Goal: Task Accomplishment & Management: Use online tool/utility

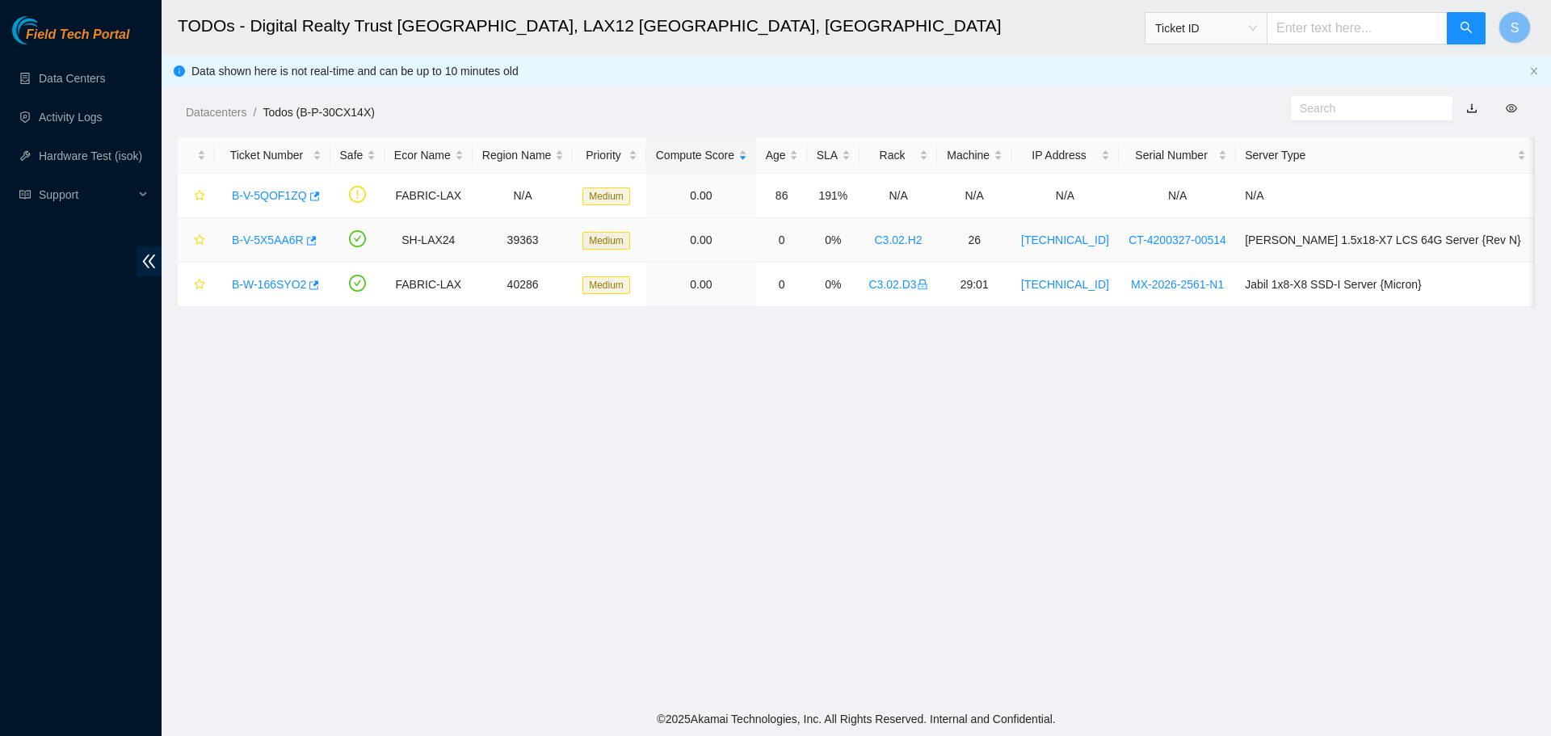
click at [265, 241] on link "B-V-5X5AA6R" at bounding box center [268, 239] width 72 height 13
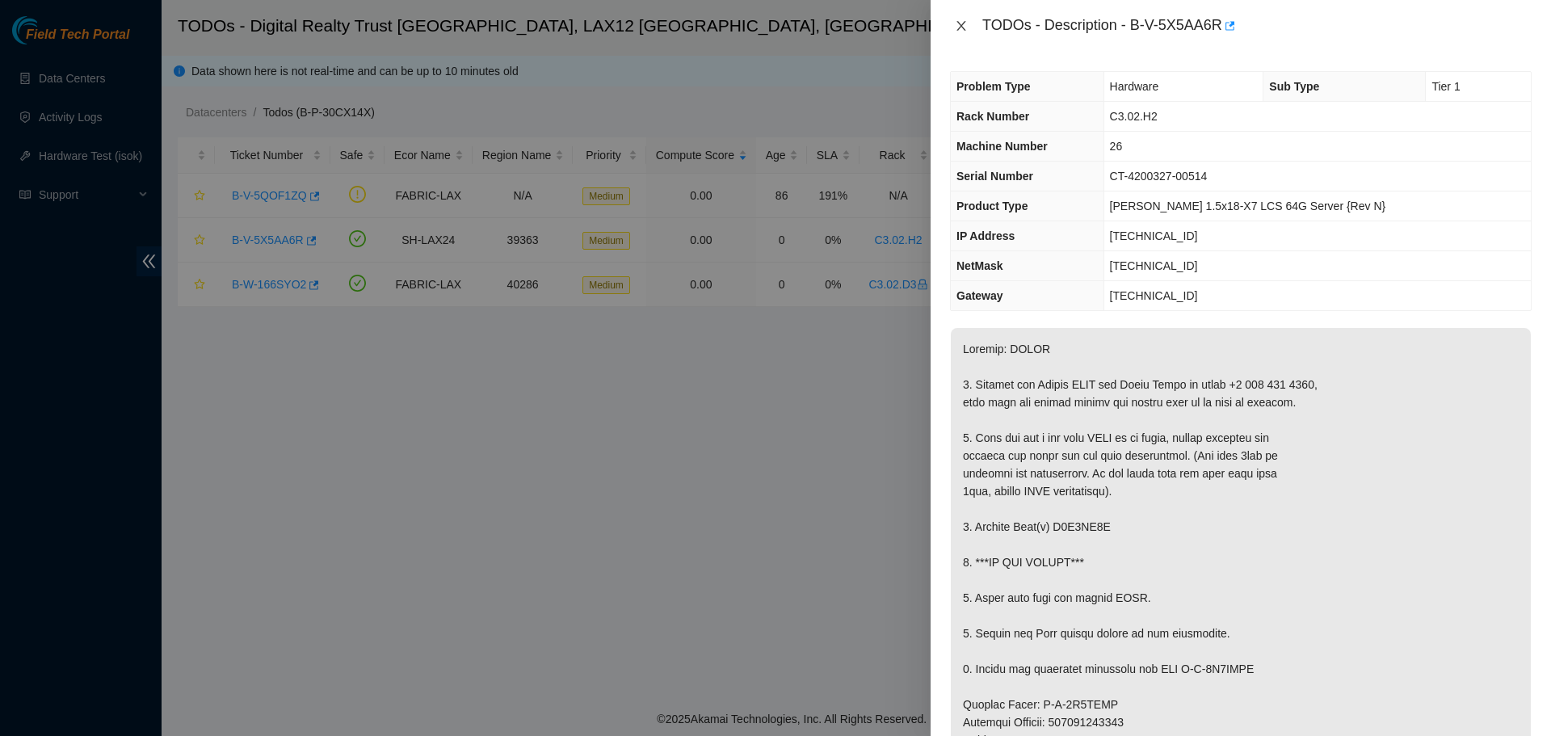
click at [964, 27] on icon "close" at bounding box center [961, 25] width 13 height 13
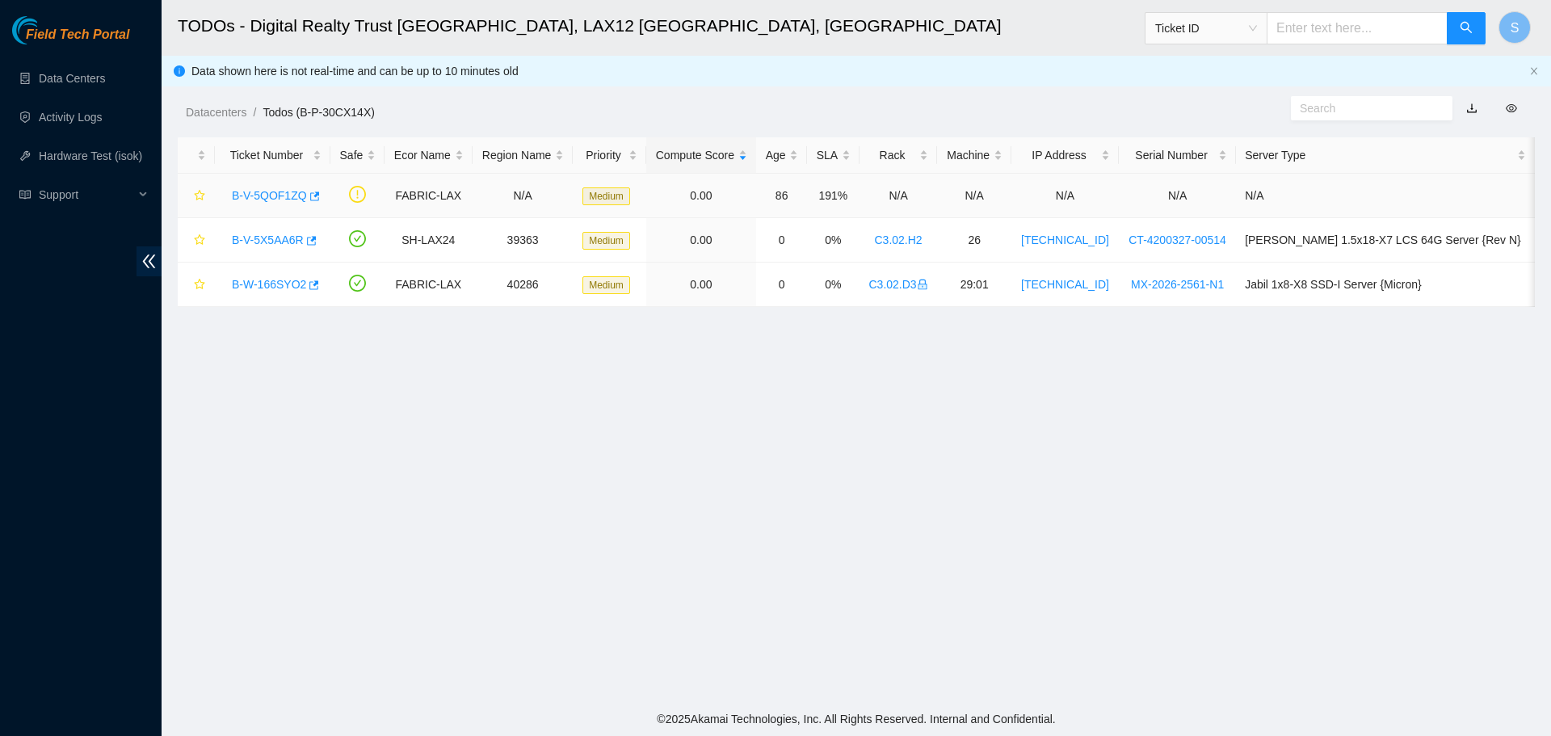
click at [290, 201] on link "B-V-5QOF1ZQ" at bounding box center [269, 195] width 75 height 13
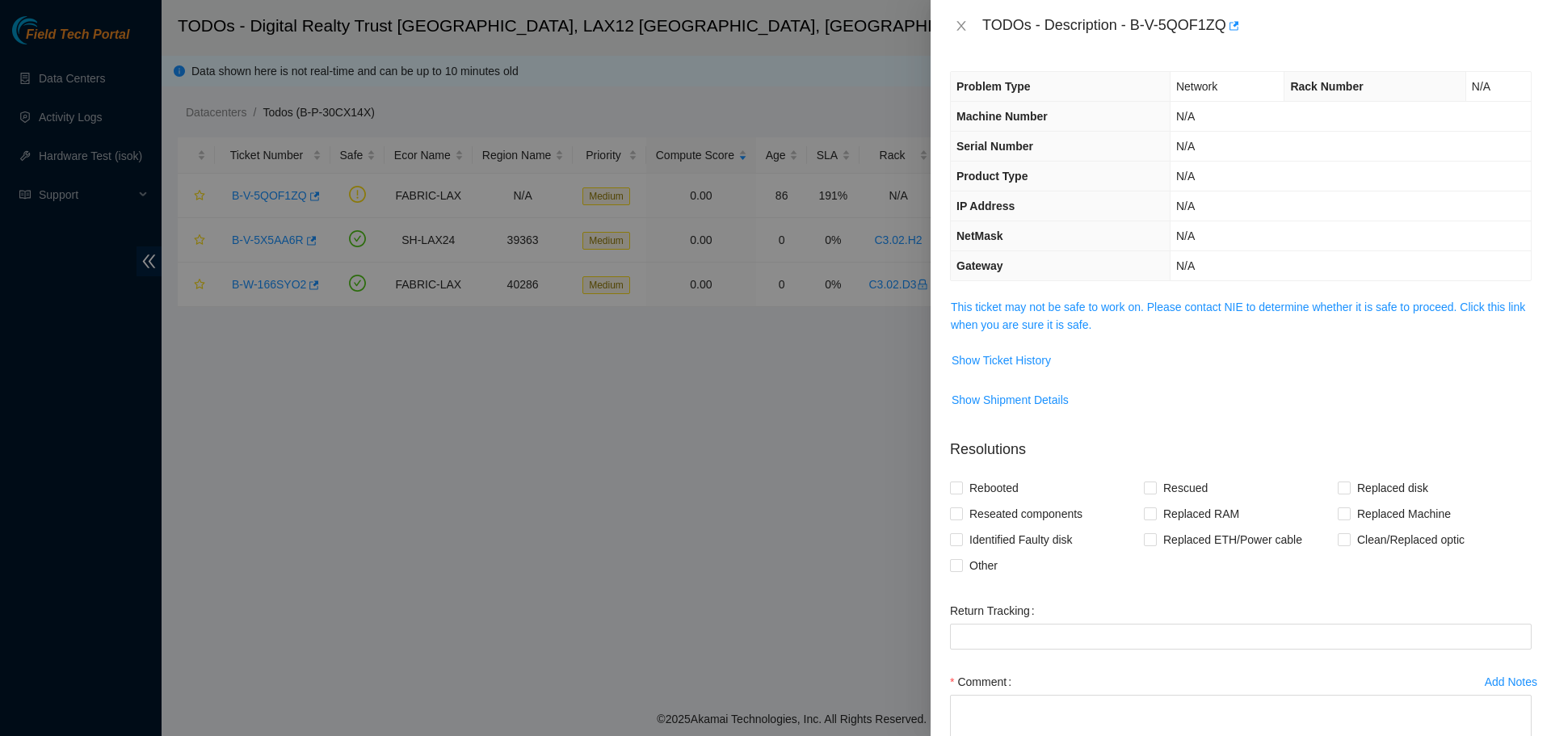
click at [1122, 316] on span "This ticket may not be safe to work on. Please contact NIE to determine whether…" at bounding box center [1241, 316] width 580 height 36
click at [1123, 309] on link "This ticket may not be safe to work on. Please contact NIE to determine whether…" at bounding box center [1238, 315] width 574 height 31
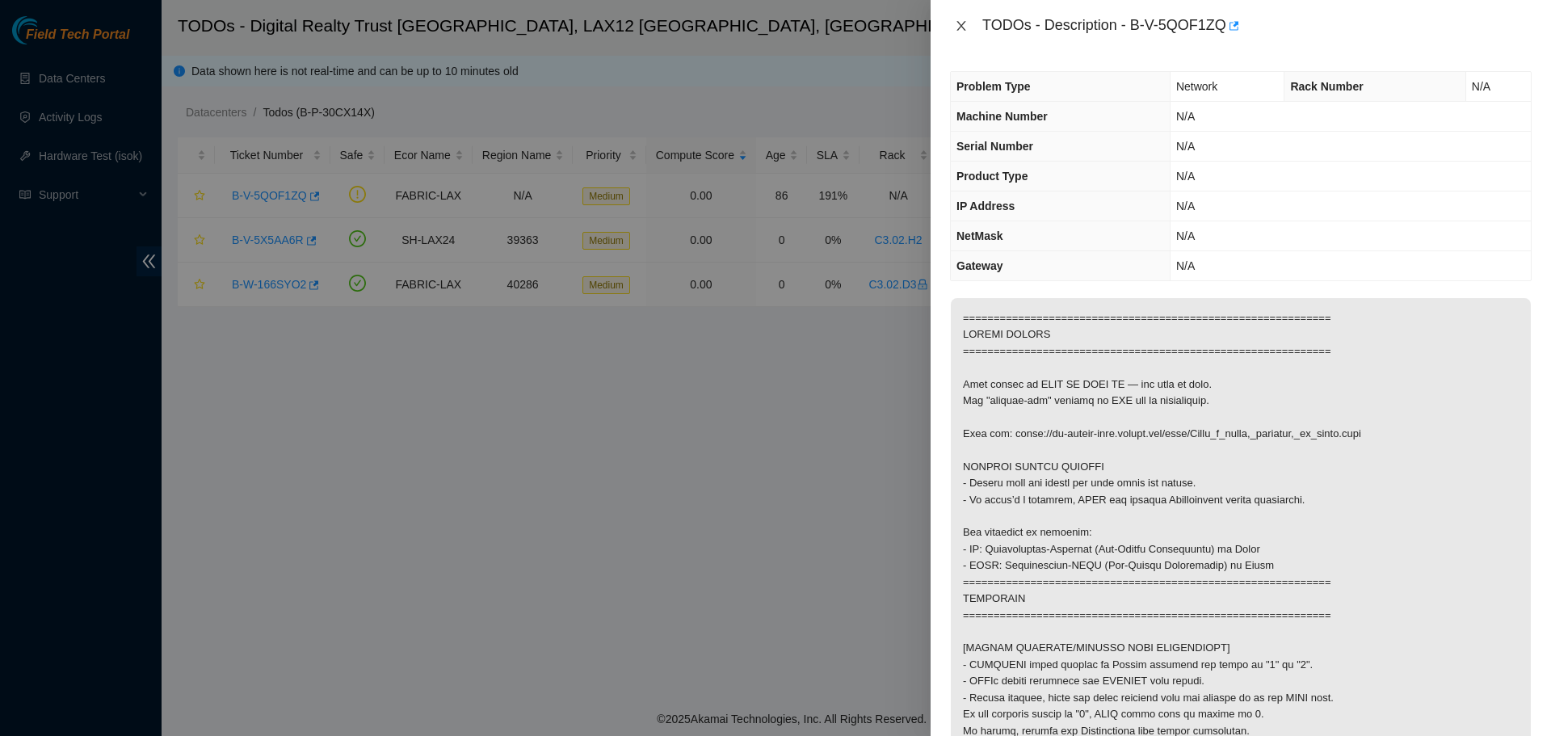
click at [954, 31] on button "Close" at bounding box center [961, 26] width 23 height 15
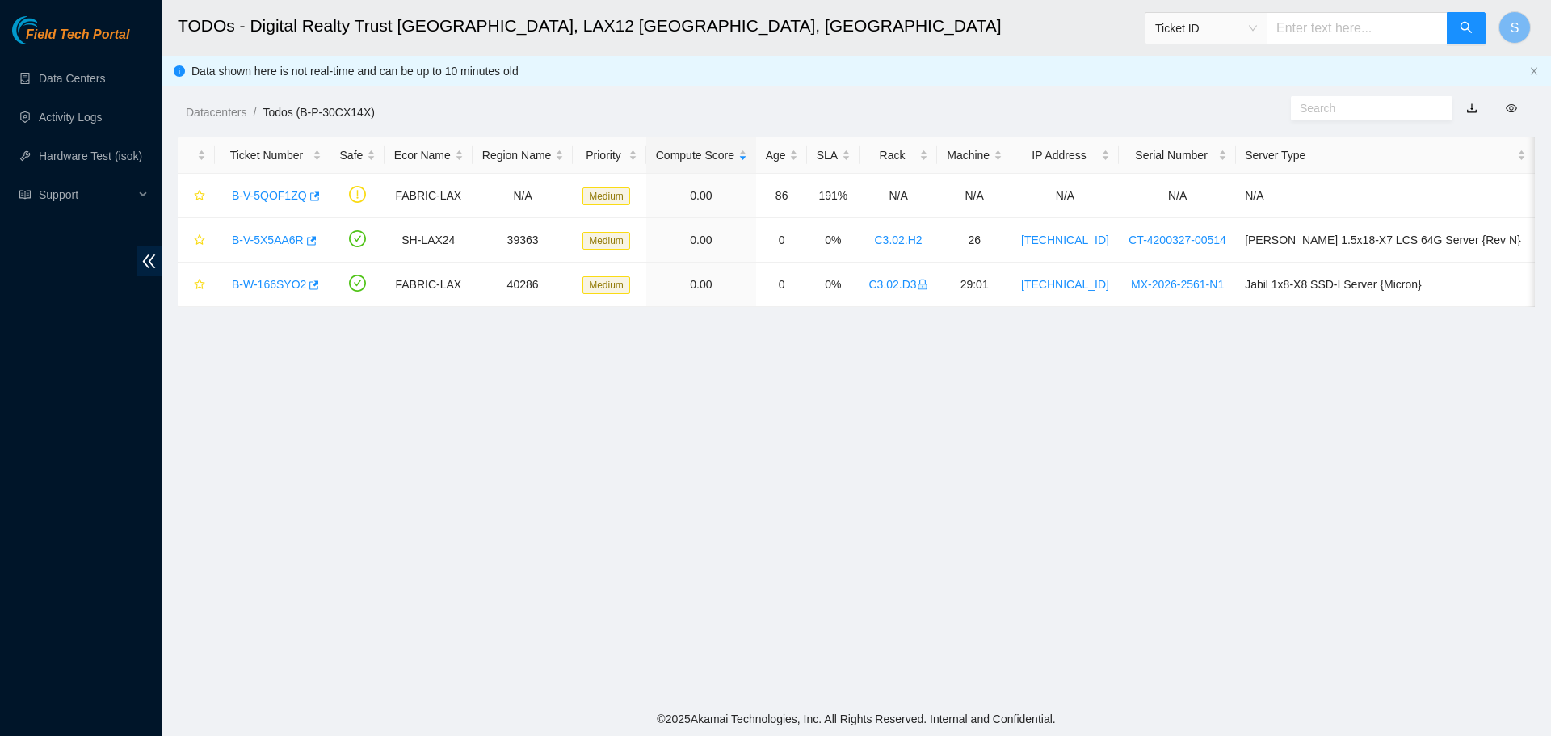
click at [1550, 27] on div "TODOs - Description - undefined Problem Type N/A Rack Number N/A Machine Number…" at bounding box center [1551, 368] width 0 height 736
click at [276, 241] on link "B-V-5X5AA6R" at bounding box center [268, 239] width 72 height 13
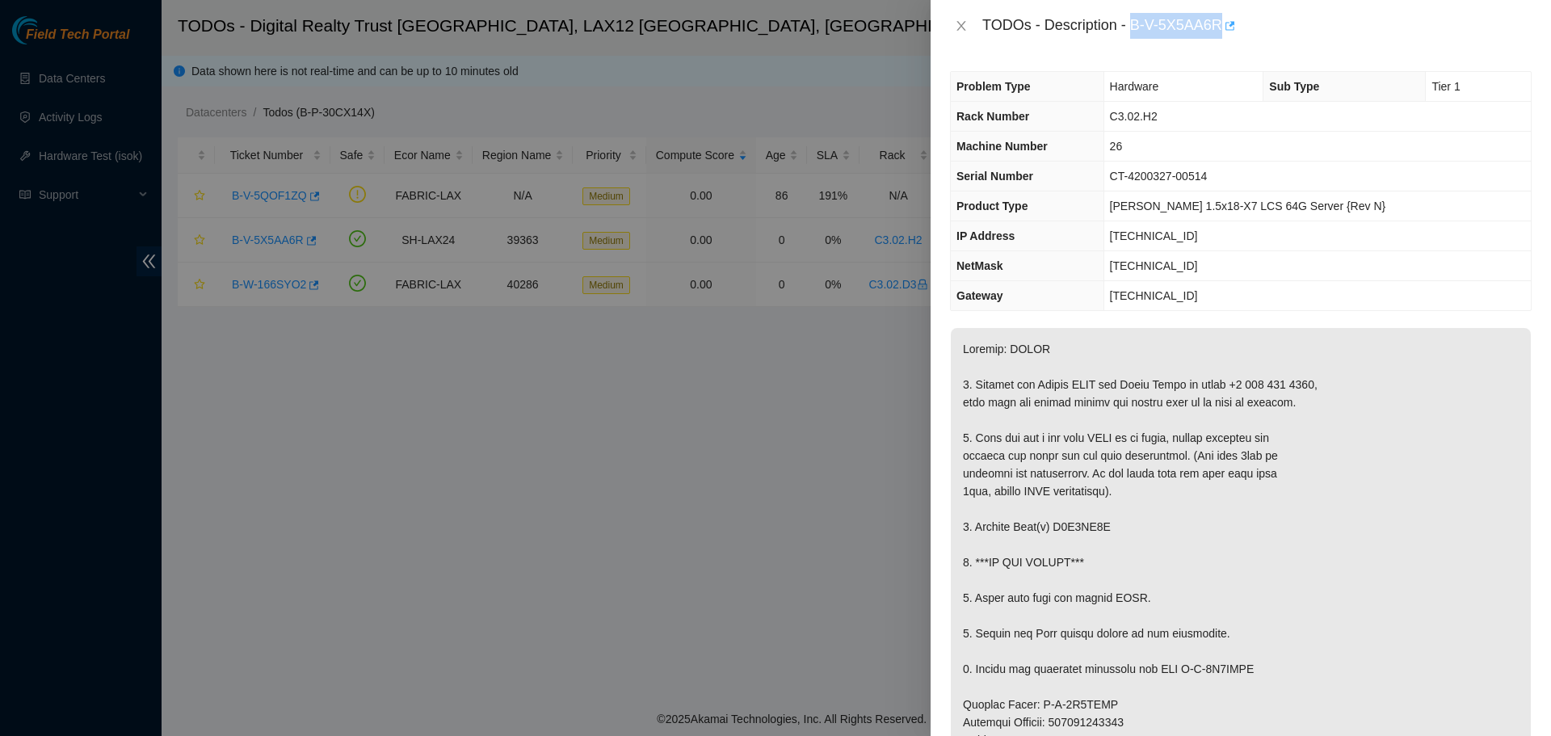
click at [1224, 37] on body "Field Tech Portal Data Centers Activity Logs Hardware Test (isok) Support TODOs…" at bounding box center [775, 368] width 1551 height 736
copy div "B-V-5X5AA6R"
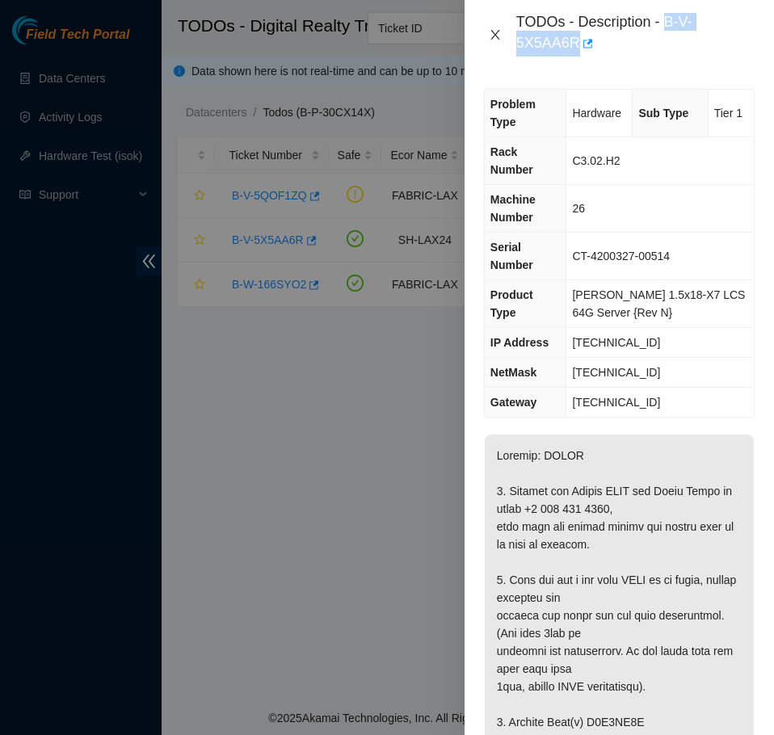
click at [485, 35] on button "Close" at bounding box center [495, 34] width 23 height 15
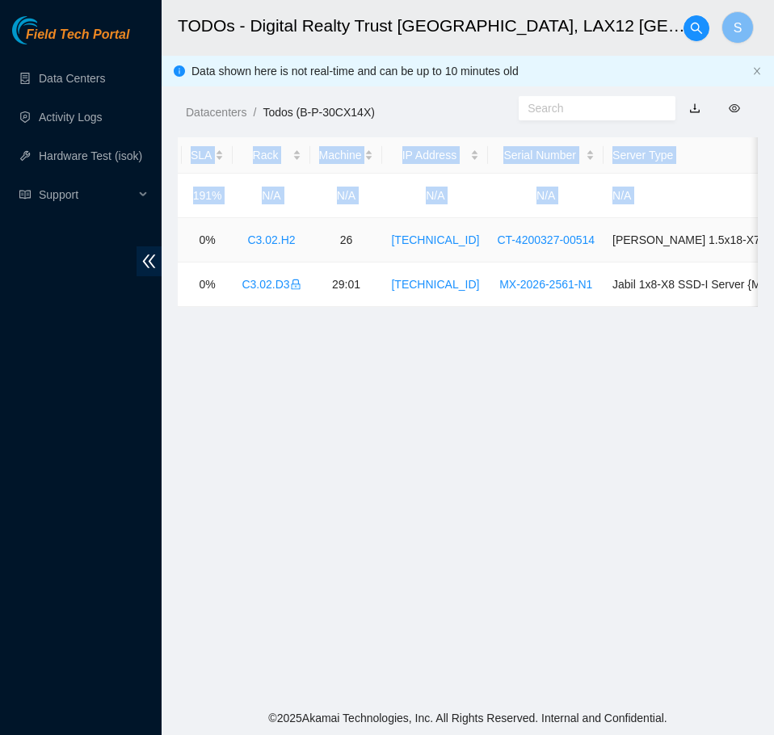
scroll to position [0, 649]
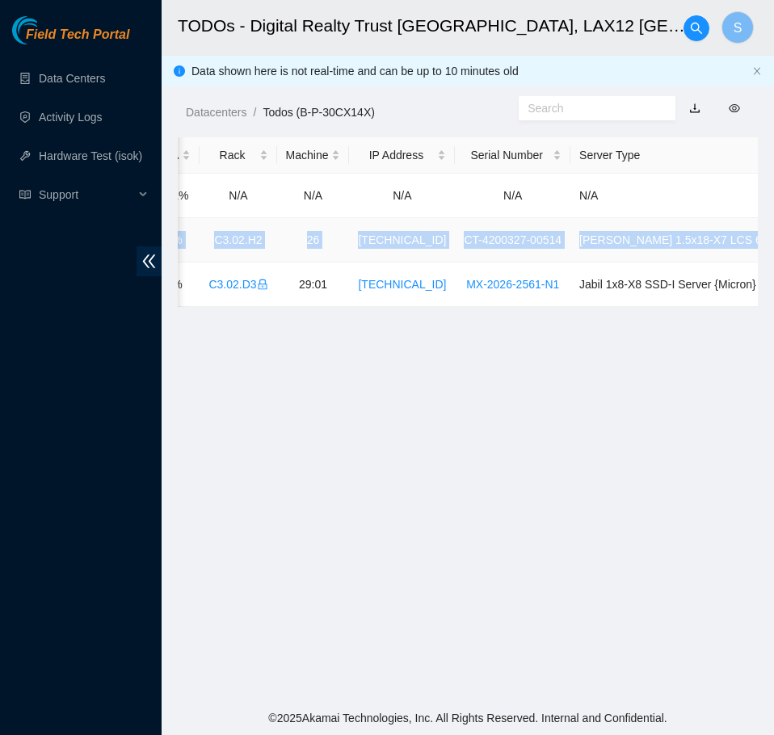
drag, startPoint x: 388, startPoint y: 235, endPoint x: 751, endPoint y: 238, distance: 363.5
click at [751, 238] on tr "B-V-5X5AA6R SH-LAX24 39363 Medium 0.00 0 0% C3.02.H2 26 184.27.194.39 CT-420032…" at bounding box center [196, 240] width 1335 height 44
copy tr "SH-LAX24 39363 Medium 0.00 0 0% C3.02.H2 26 184.27.194.39 CT-4200327-00514 Ciar…"
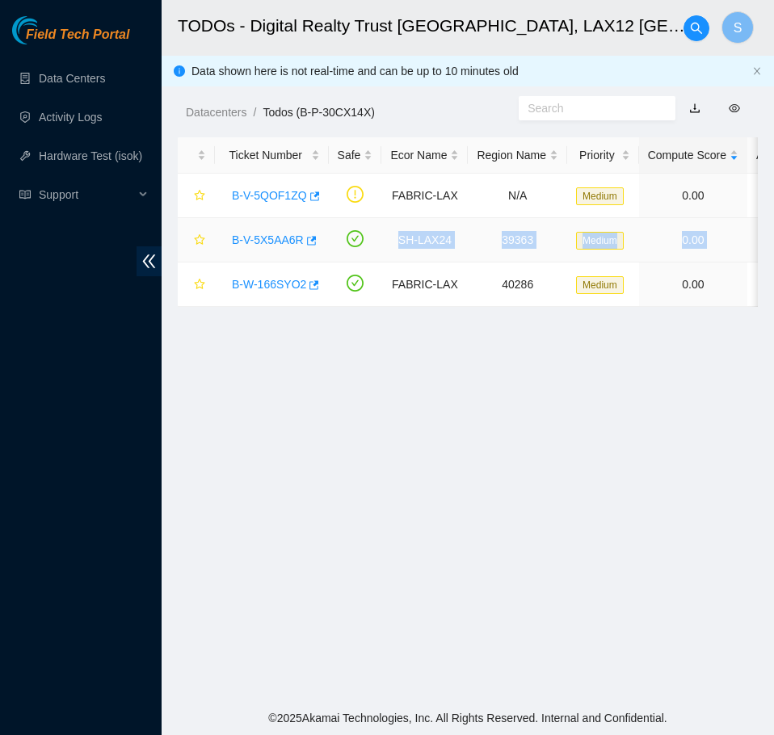
click at [276, 238] on link "B-V-5X5AA6R" at bounding box center [268, 239] width 72 height 13
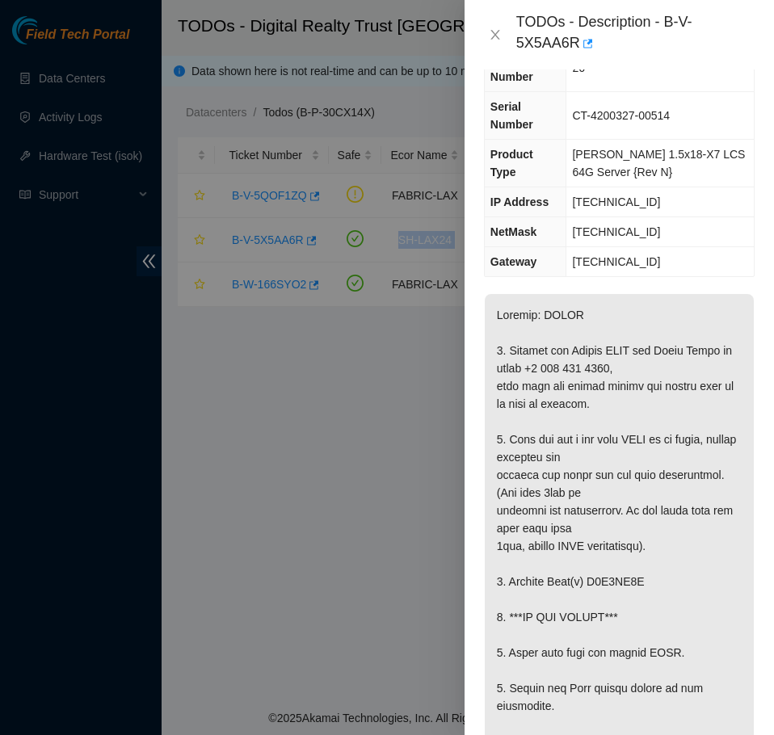
scroll to position [242, 0]
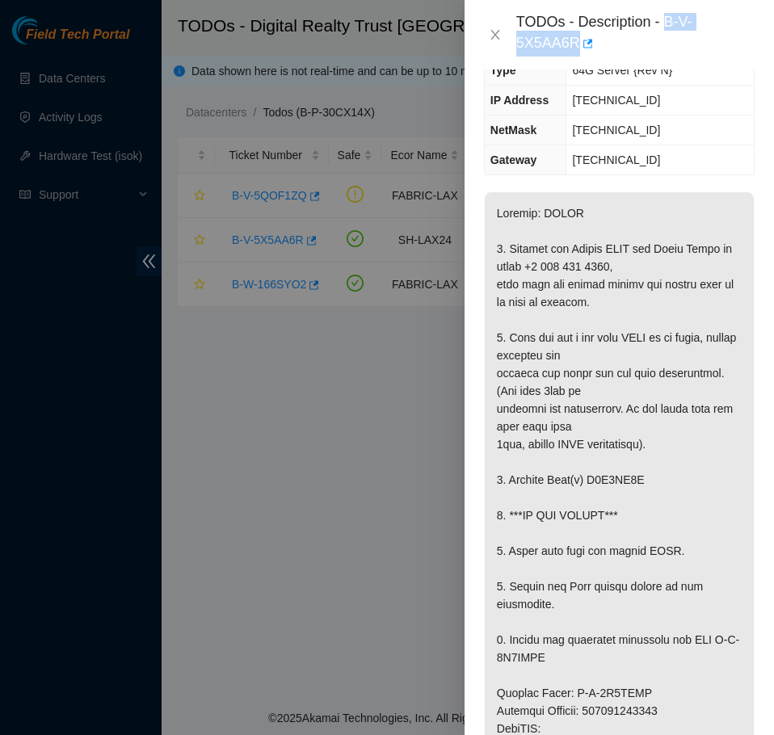
drag, startPoint x: 667, startPoint y: 25, endPoint x: 676, endPoint y: 52, distance: 28.9
click at [676, 52] on div "TODOs - Description - B-V-5X5AA6R" at bounding box center [635, 35] width 238 height 44
copy div "B-V-5X5AA6R"
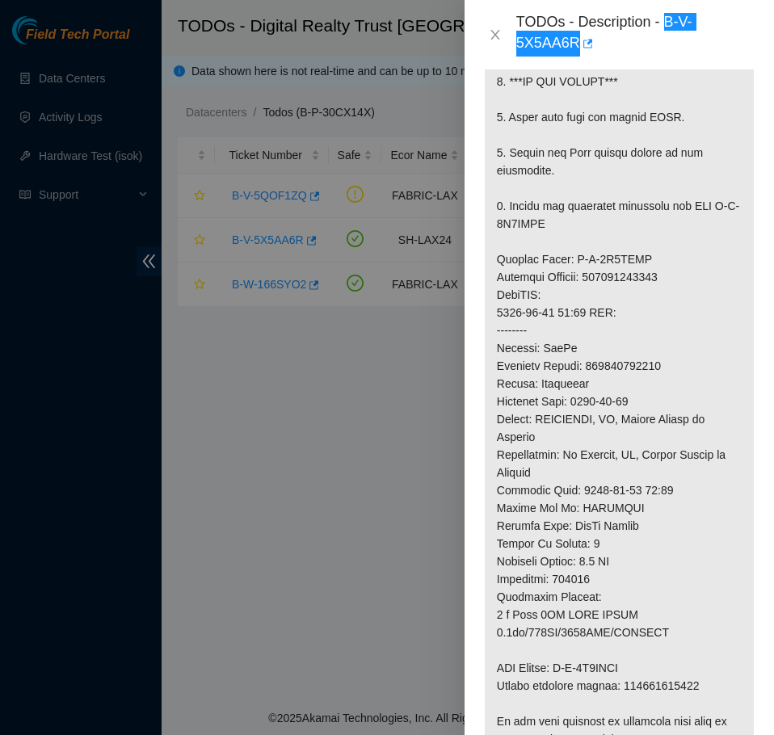
scroll to position [565, 0]
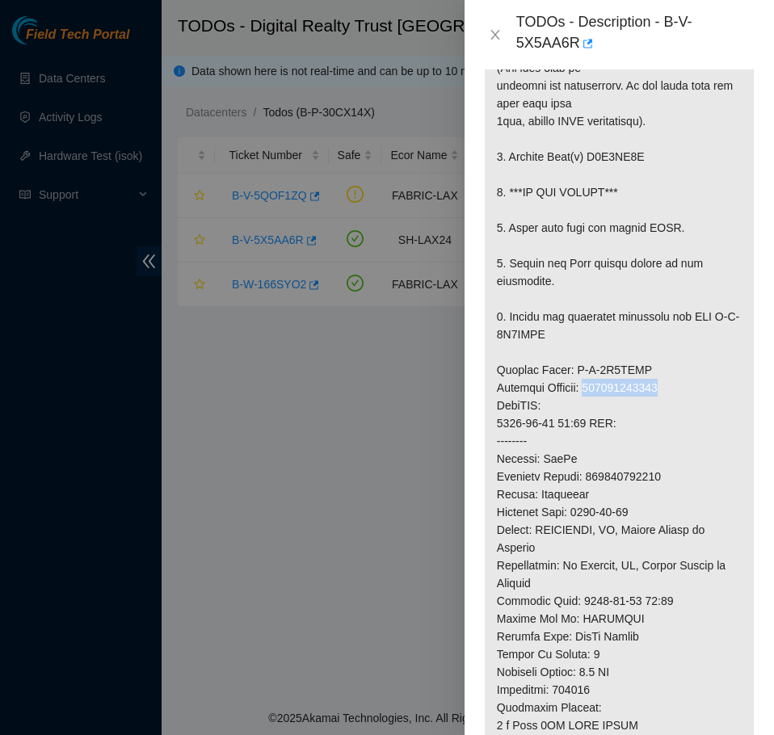
drag, startPoint x: 685, startPoint y: 347, endPoint x: 594, endPoint y: 355, distance: 90.7
click at [594, 355] on p at bounding box center [619, 378] width 269 height 1019
copy p "463470062788"
click at [663, 334] on p at bounding box center [619, 378] width 269 height 1019
drag, startPoint x: 658, startPoint y: 334, endPoint x: 570, endPoint y: 341, distance: 88.3
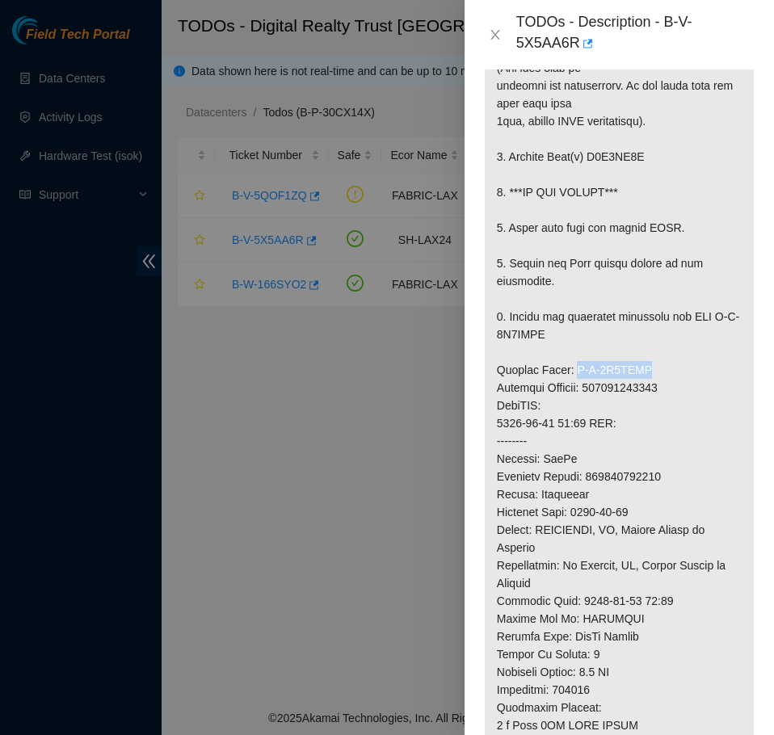
click at [570, 341] on p at bounding box center [619, 378] width 269 height 1019
copy p "B-V-5X9QEDB"
click at [733, 321] on p at bounding box center [619, 378] width 269 height 1019
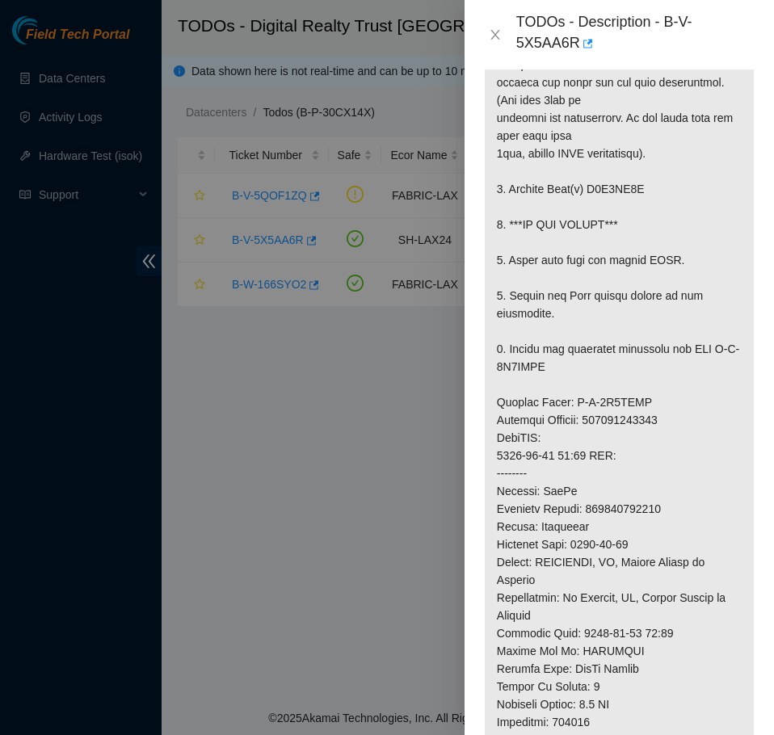
scroll to position [808, 0]
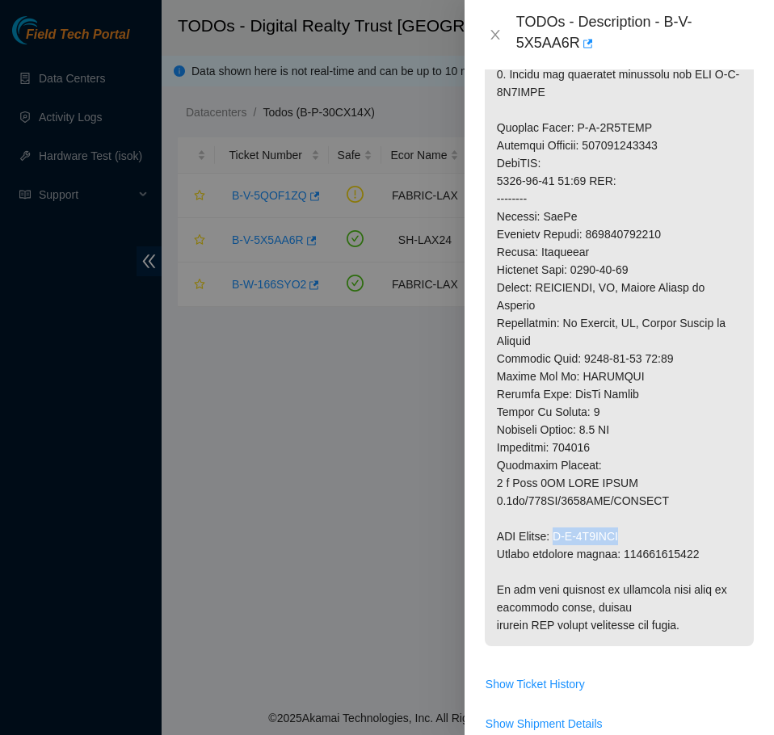
drag, startPoint x: 650, startPoint y: 500, endPoint x: 563, endPoint y: 503, distance: 87.3
click at [563, 503] on p at bounding box center [619, 136] width 269 height 1019
copy p "B-V-5X9QEDK"
drag, startPoint x: 714, startPoint y: 512, endPoint x: 621, endPoint y: 525, distance: 93.8
click at [621, 525] on p at bounding box center [619, 136] width 269 height 1019
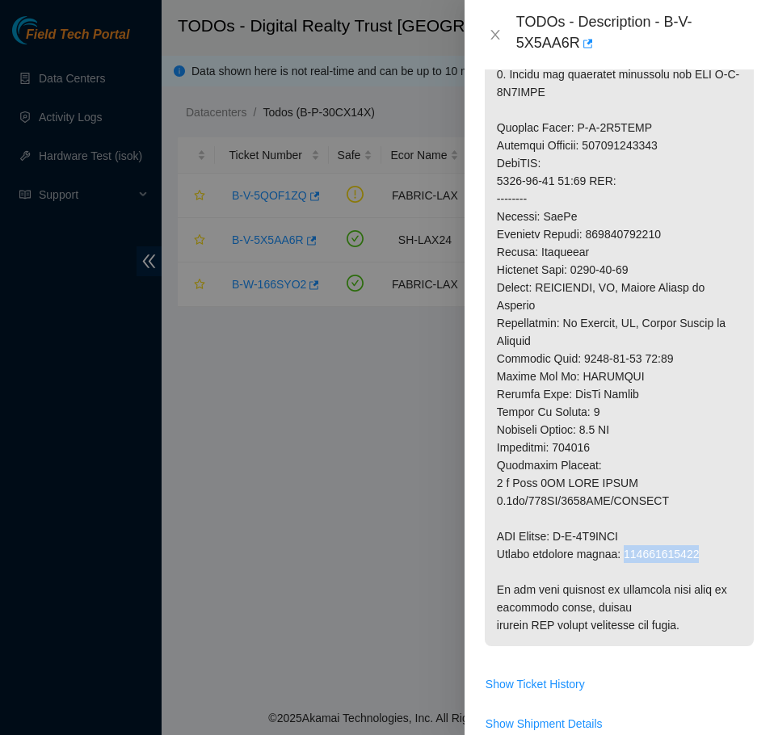
copy p "463470062799"
click at [707, 427] on p at bounding box center [619, 136] width 269 height 1019
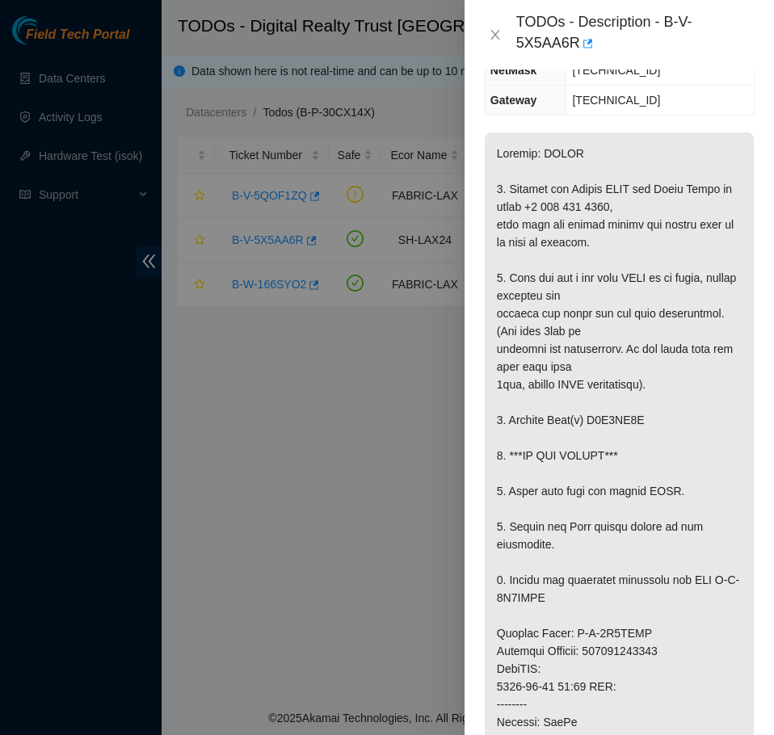
scroll to position [323, 0]
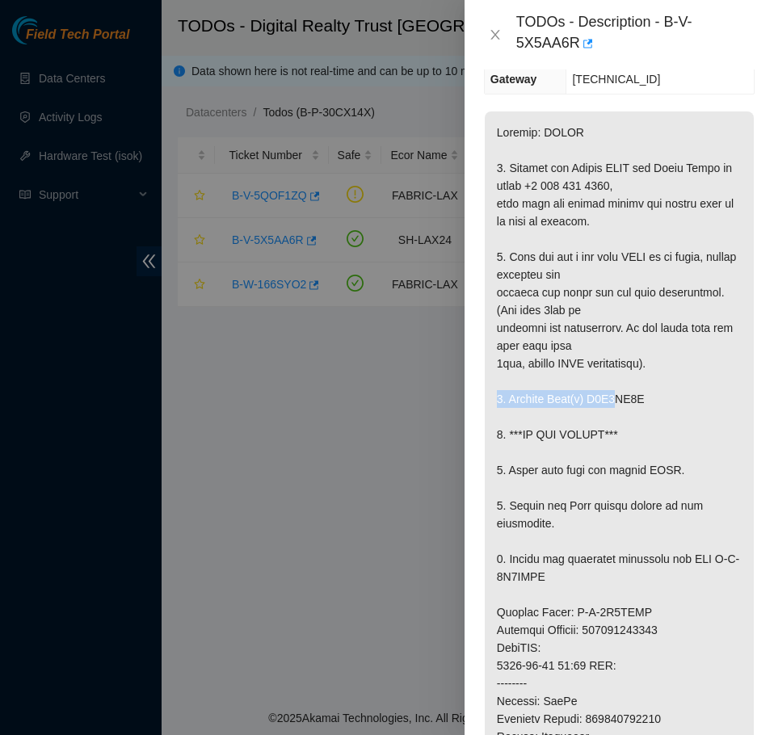
click at [610, 363] on p at bounding box center [619, 620] width 269 height 1019
click at [657, 363] on p at bounding box center [619, 620] width 269 height 1019
drag, startPoint x: 615, startPoint y: 363, endPoint x: 584, endPoint y: 369, distance: 31.4
click at [584, 369] on p at bounding box center [619, 620] width 269 height 1019
click at [645, 367] on p at bounding box center [619, 620] width 269 height 1019
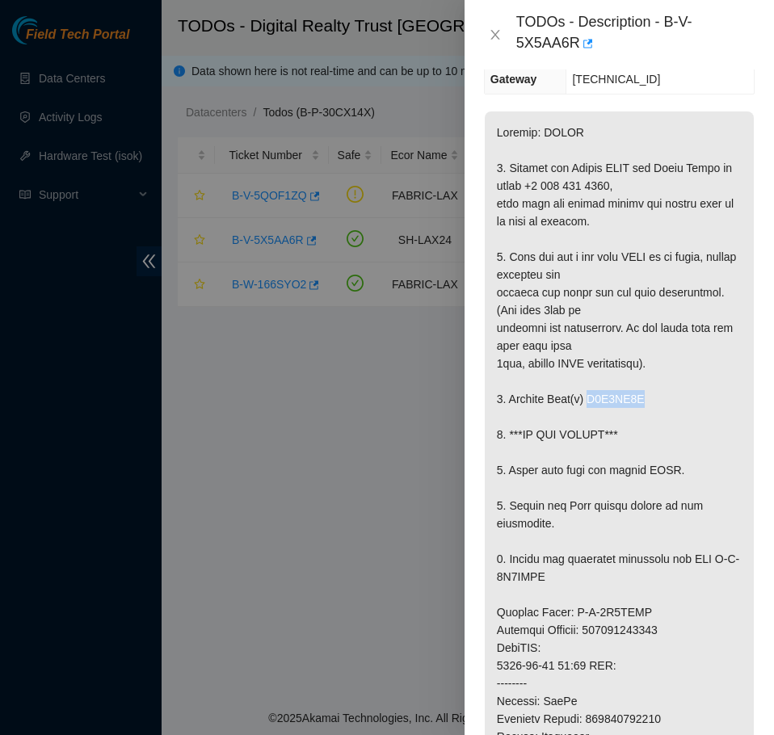
drag, startPoint x: 644, startPoint y: 362, endPoint x: 588, endPoint y: 370, distance: 56.3
click at [588, 370] on p at bounding box center [619, 620] width 269 height 1019
copy p "S1Z0TR6P"
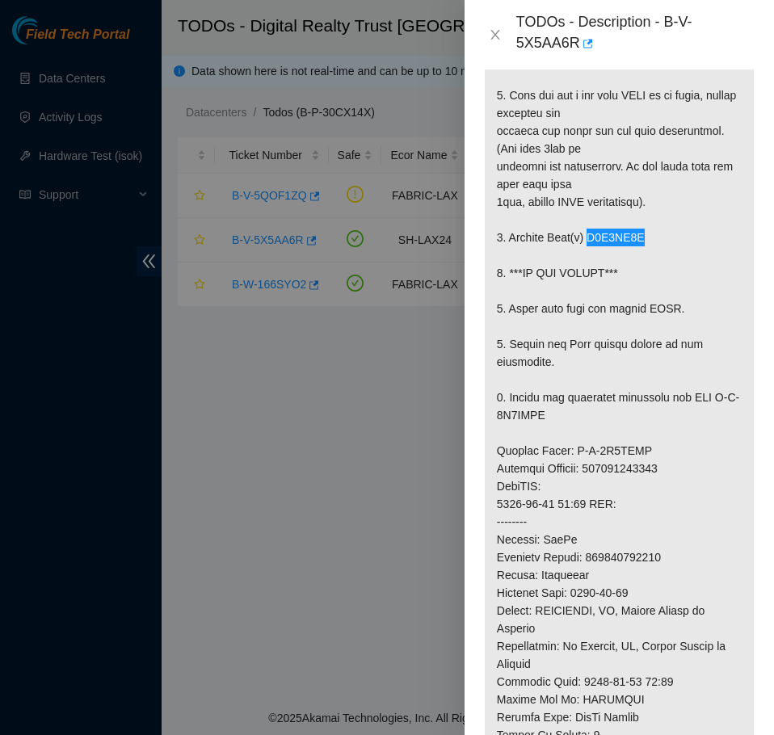
scroll to position [565, 0]
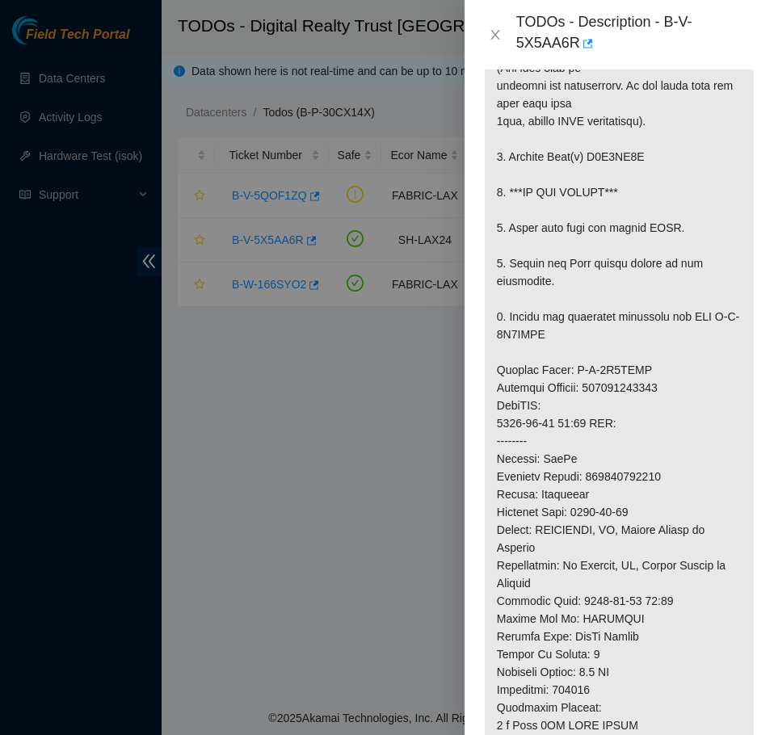
click at [717, 166] on p at bounding box center [619, 378] width 269 height 1019
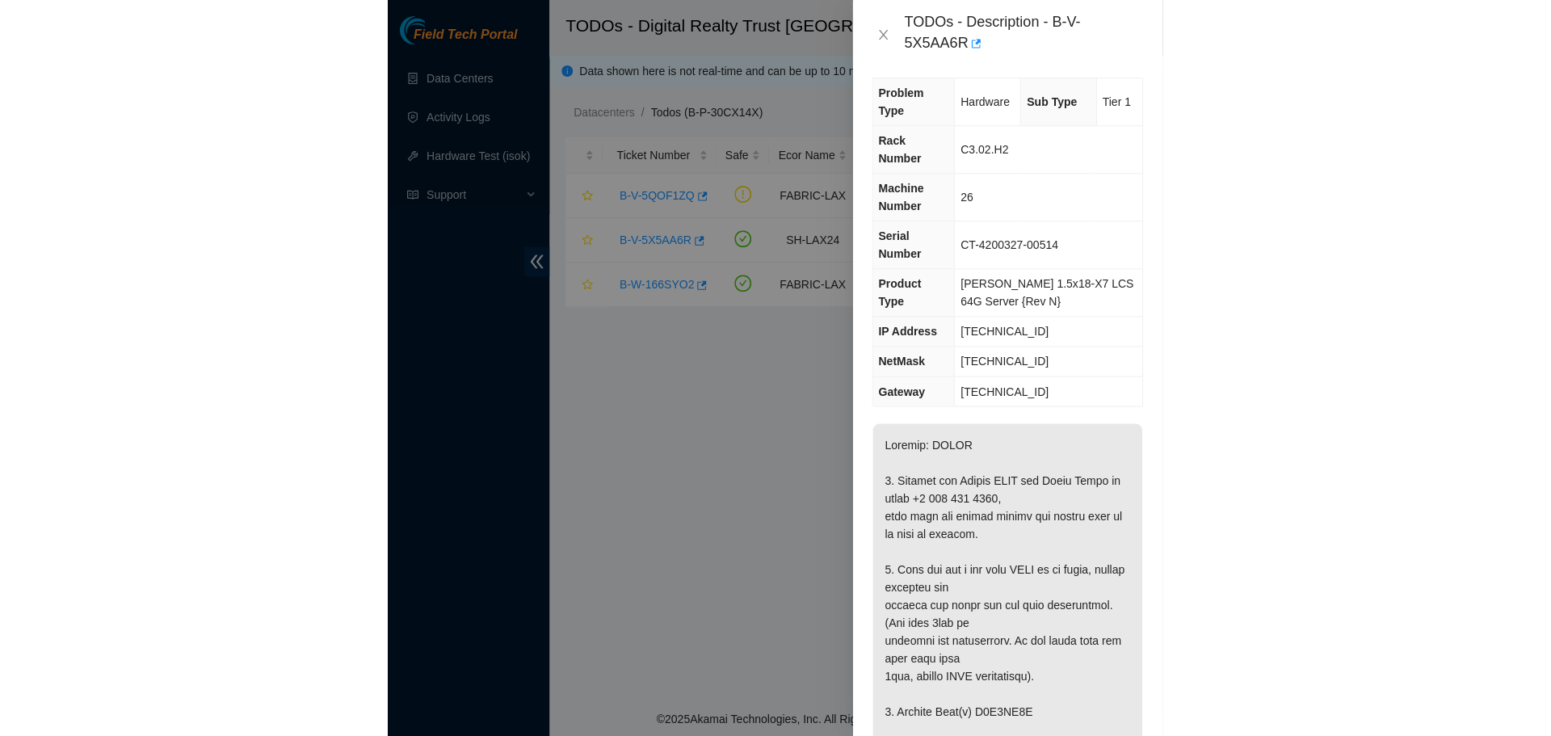
scroll to position [0, 0]
